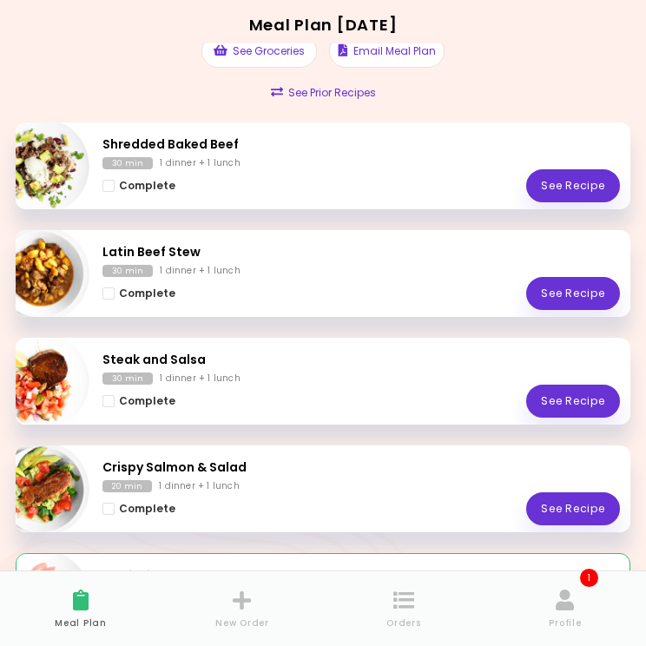
scroll to position [155, 0]
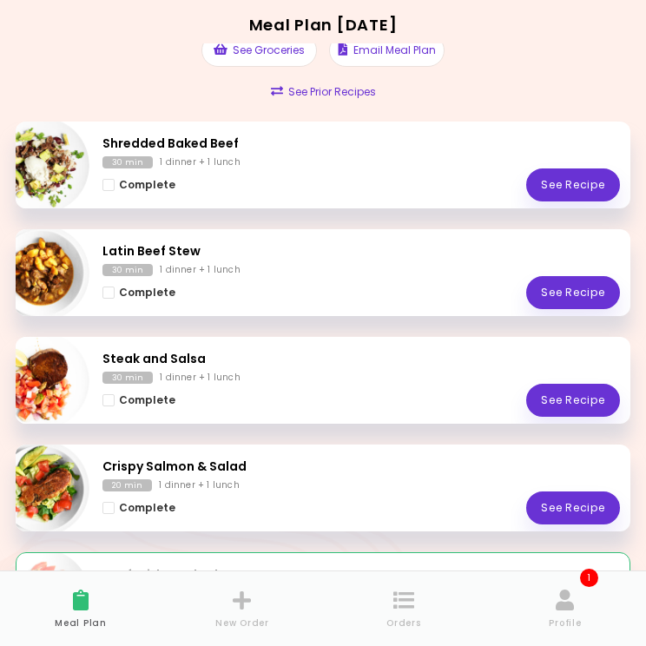
click at [595, 386] on link "See Recipe" at bounding box center [573, 400] width 94 height 33
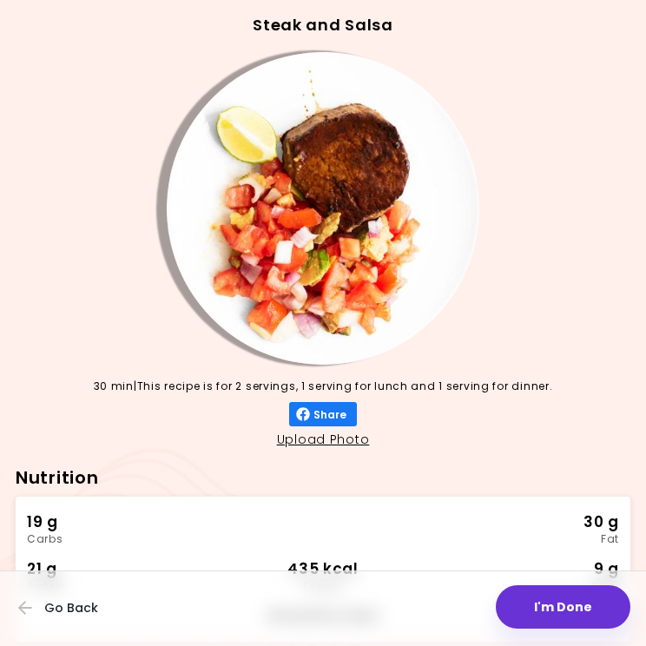
click at [578, 585] on button "I'm Done" at bounding box center [562, 606] width 134 height 43
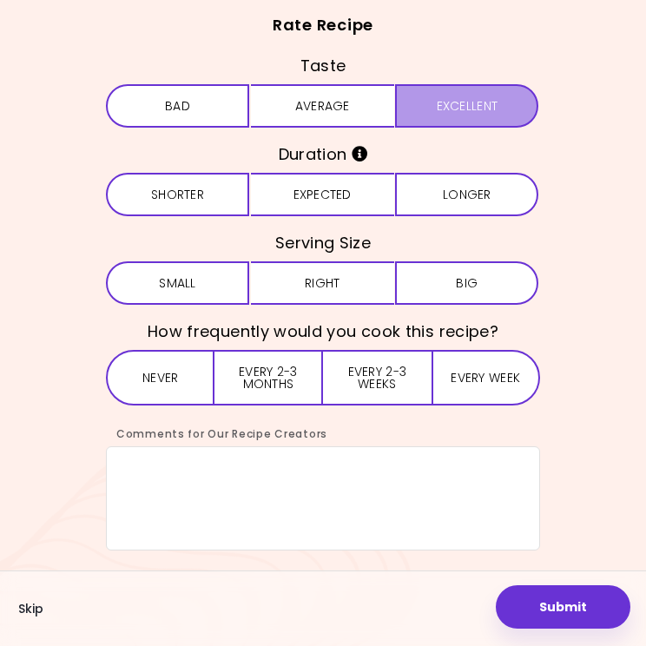
click at [488, 93] on button "Excellent" at bounding box center [466, 105] width 143 height 43
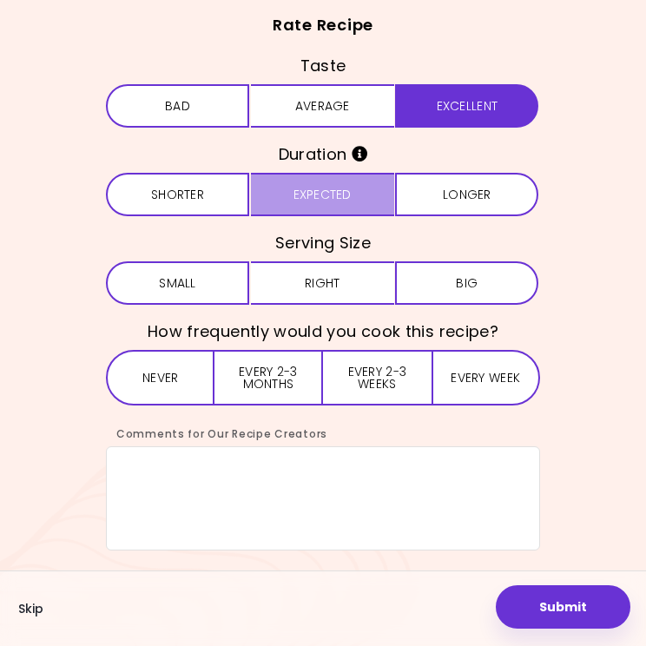
click at [343, 193] on button "Expected" at bounding box center [322, 194] width 143 height 43
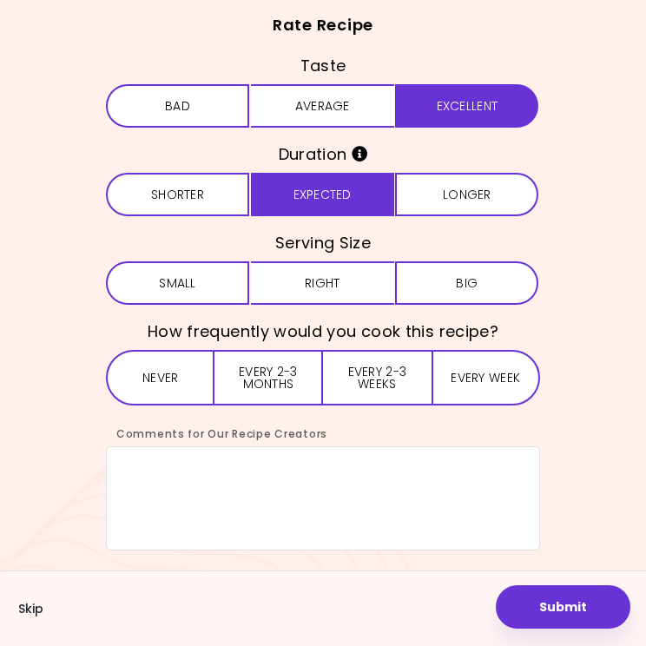
click at [355, 261] on button "Right" at bounding box center [322, 282] width 143 height 43
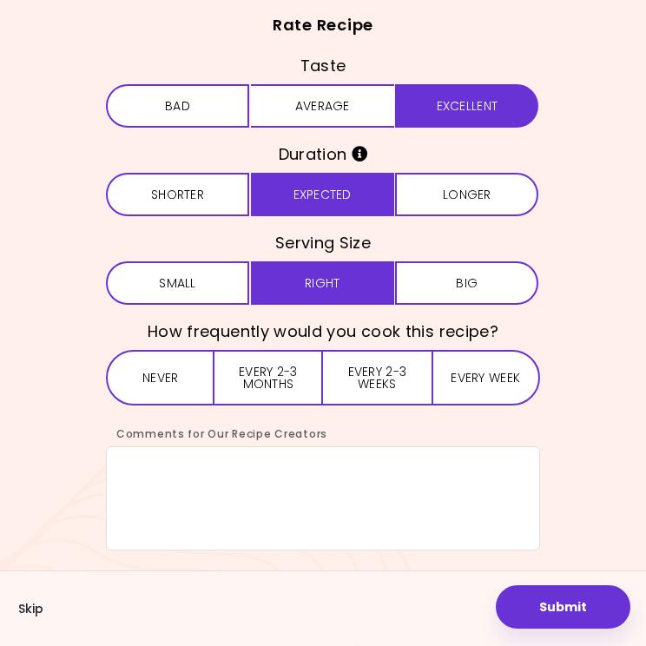
click at [289, 369] on button "Every 2-3 months" at bounding box center [268, 378] width 108 height 56
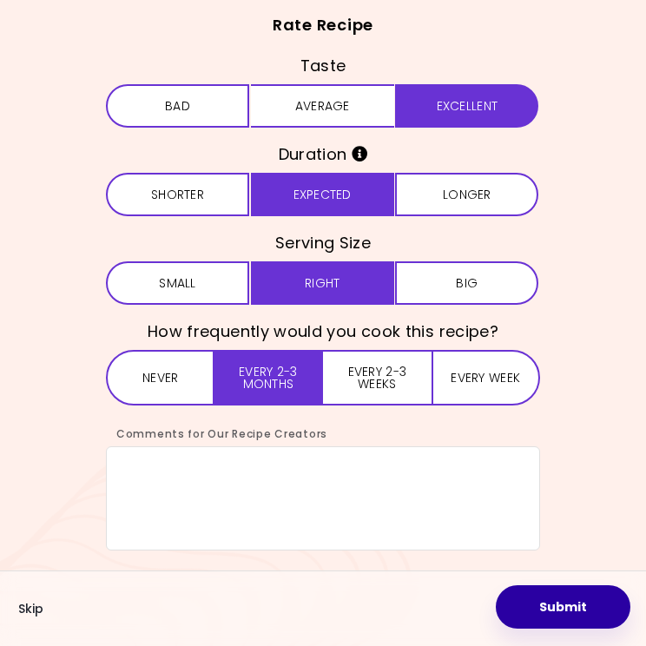
click at [599, 585] on button "Submit" at bounding box center [562, 606] width 134 height 43
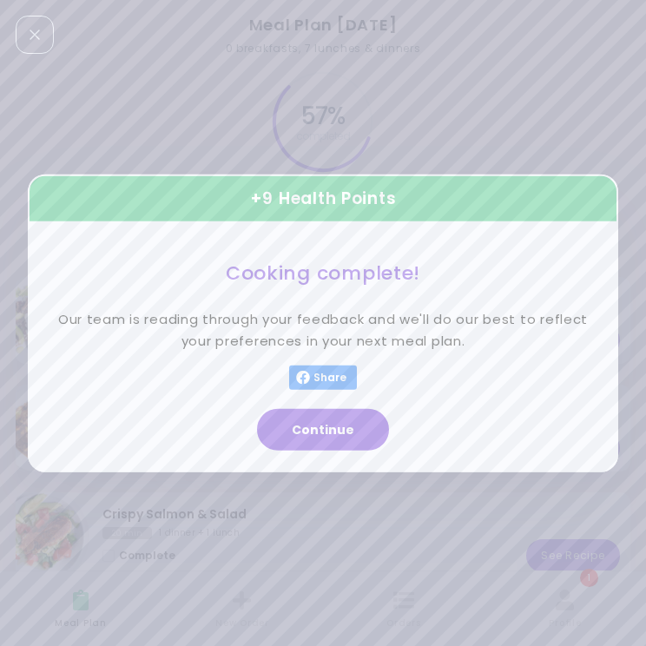
click at [331, 430] on button "Continue" at bounding box center [323, 429] width 132 height 42
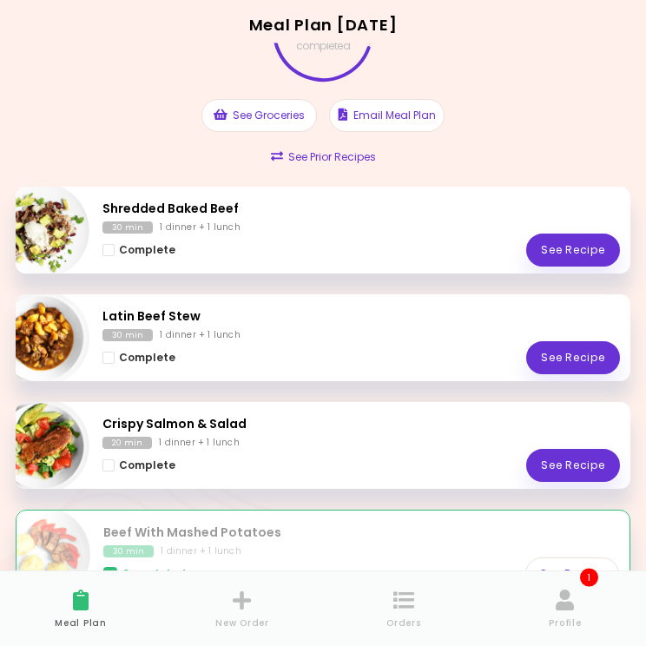
scroll to position [102, 0]
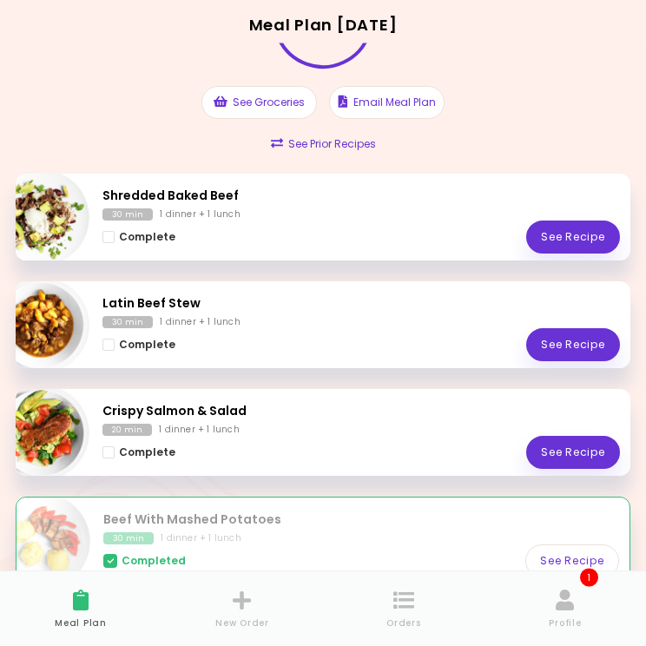
click at [554, 438] on link "See Recipe" at bounding box center [573, 452] width 94 height 33
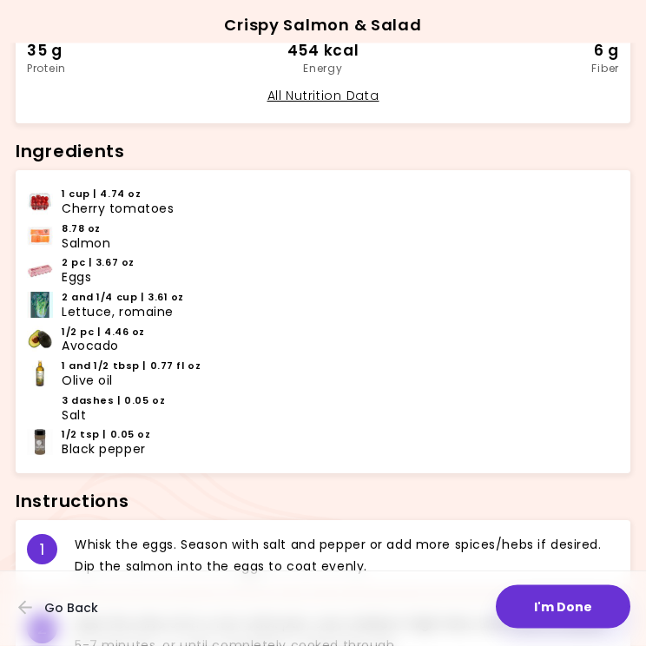
scroll to position [519, 0]
